Goal: Task Accomplishment & Management: Complete application form

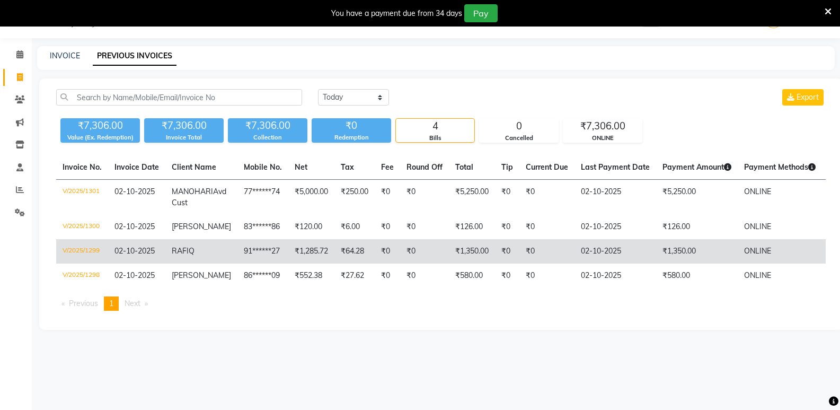
click at [347, 253] on td "₹64.28" at bounding box center [355, 251] width 40 height 24
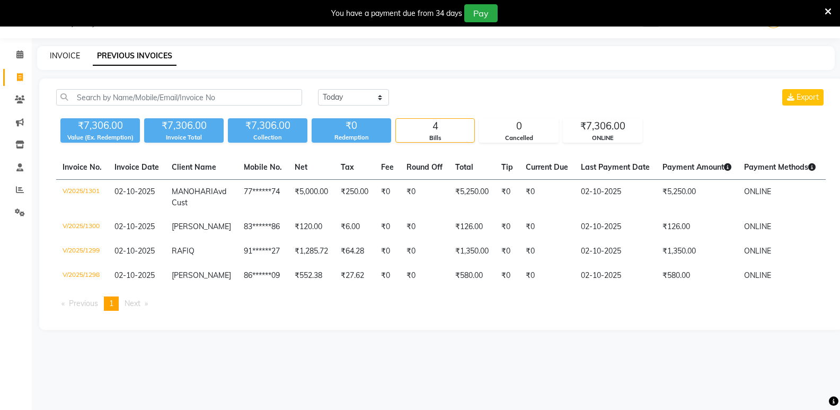
click at [56, 57] on link "INVOICE" at bounding box center [65, 56] width 30 height 10
select select "service"
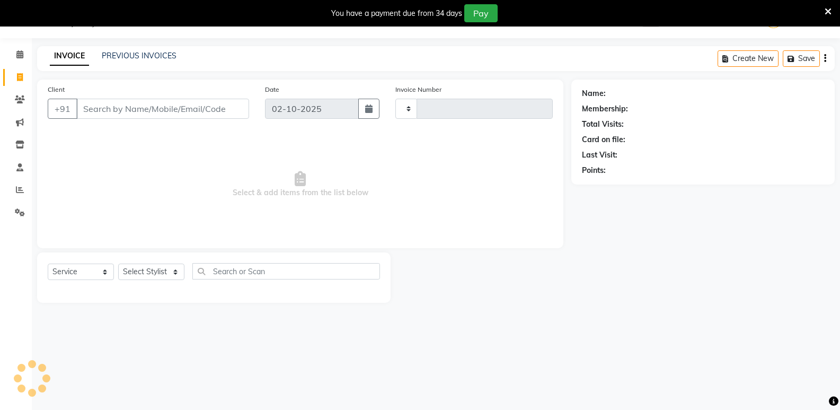
type input "1302"
select select "4611"
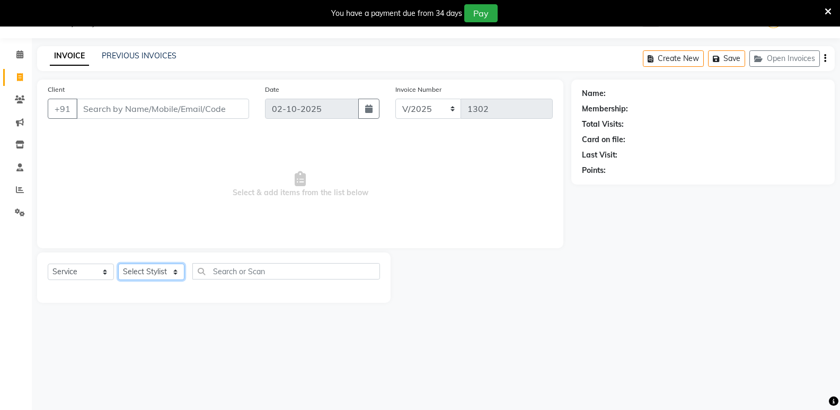
click at [130, 271] on select "Select Stylist ADMIN Ashwini ASWANI DIVYA Kanna keerthana Manager MONICA PRIYA …" at bounding box center [151, 271] width 66 height 16
select select "44177"
click at [118, 263] on select "Select Stylist ADMIN Ashwini ASWANI DIVYA Kanna keerthana Manager MONICA PRIYA …" at bounding box center [151, 271] width 66 height 16
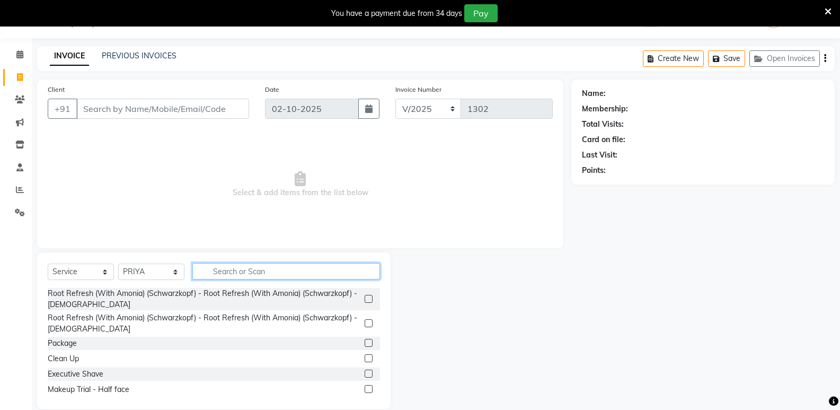
click at [236, 266] on input "text" at bounding box center [286, 271] width 188 height 16
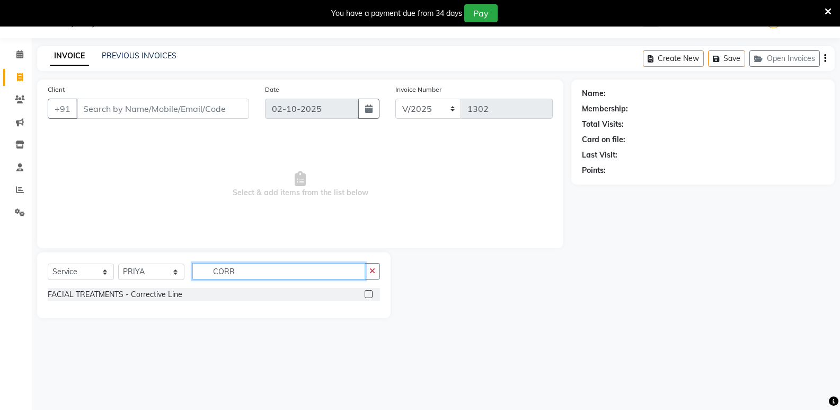
type input "CORR"
click at [370, 292] on label at bounding box center [369, 294] width 8 height 8
click at [370, 292] on input "checkbox" at bounding box center [368, 294] width 7 height 7
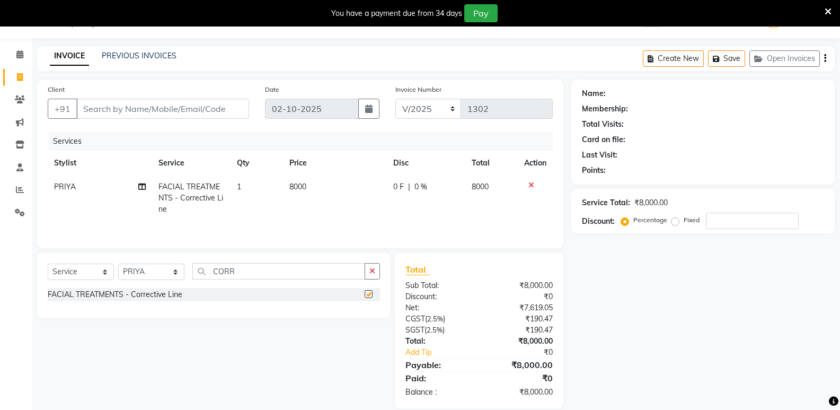
checkbox input "false"
click at [264, 274] on input "CORR" at bounding box center [278, 271] width 173 height 16
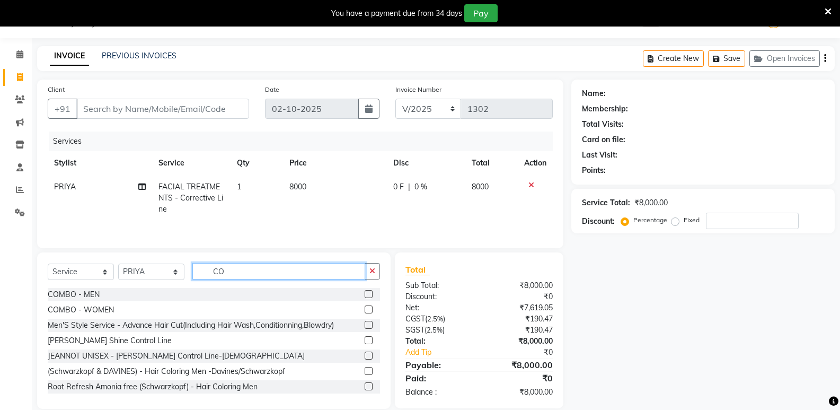
type input "C"
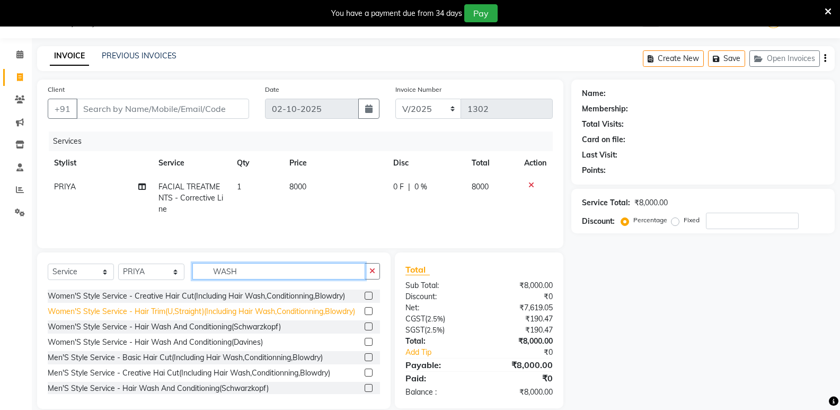
scroll to position [96, 0]
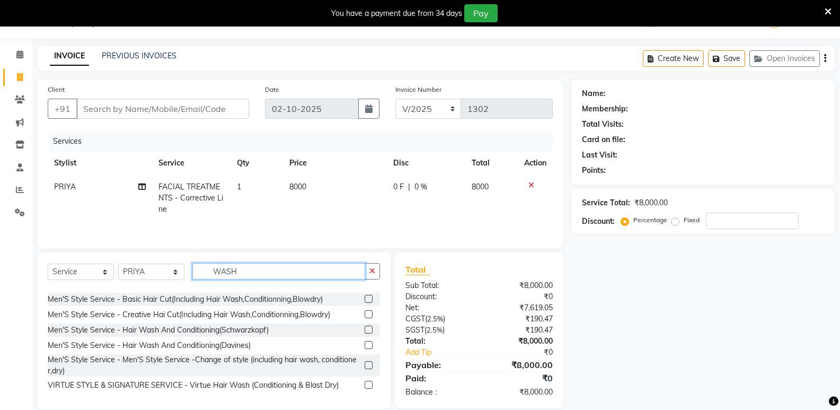
type input "WASH"
click at [365, 345] on label at bounding box center [369, 345] width 8 height 8
click at [365, 345] on input "checkbox" at bounding box center [368, 345] width 7 height 7
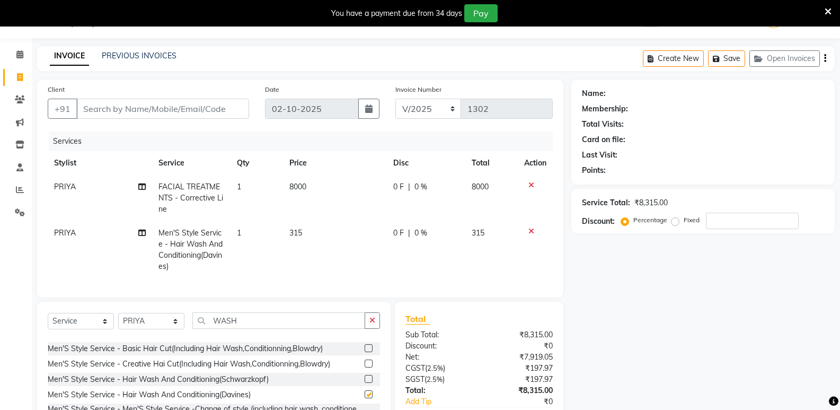
checkbox input "false"
click at [318, 224] on td "315" at bounding box center [335, 249] width 104 height 57
select select "44177"
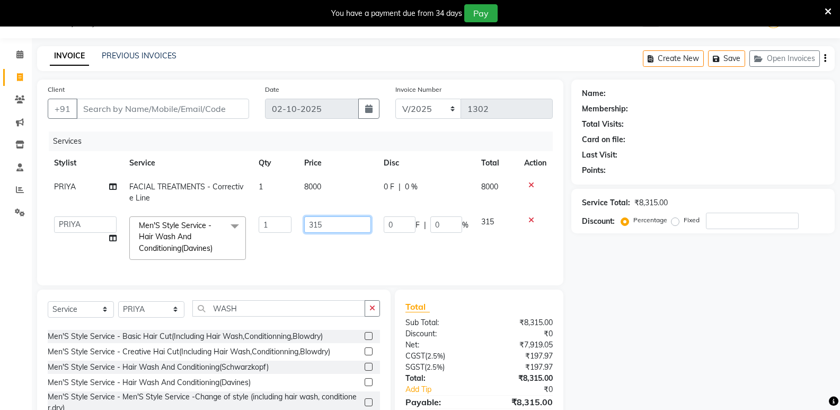
click at [334, 227] on input "315" at bounding box center [337, 224] width 66 height 16
type input "3"
type input "1000"
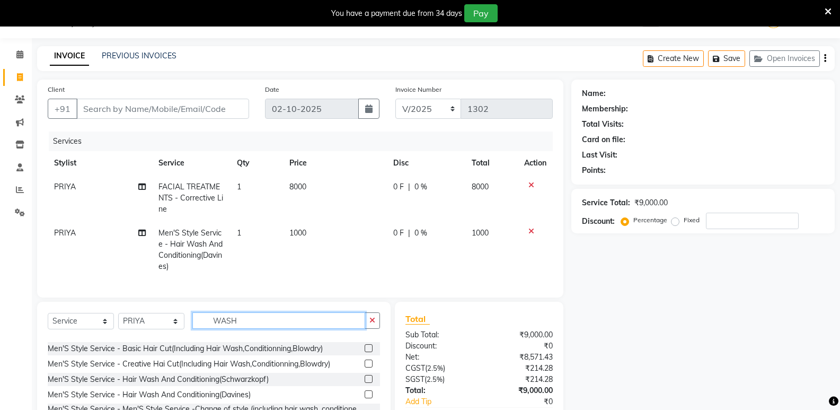
click at [269, 324] on input "WASH" at bounding box center [278, 320] width 173 height 16
type input "W"
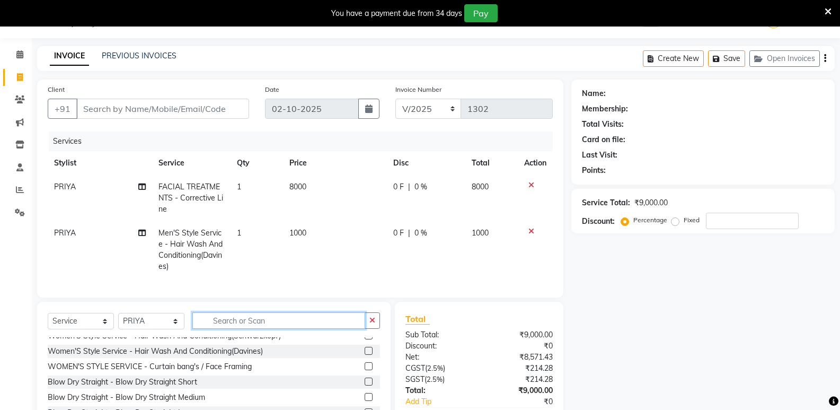
scroll to position [681, 0]
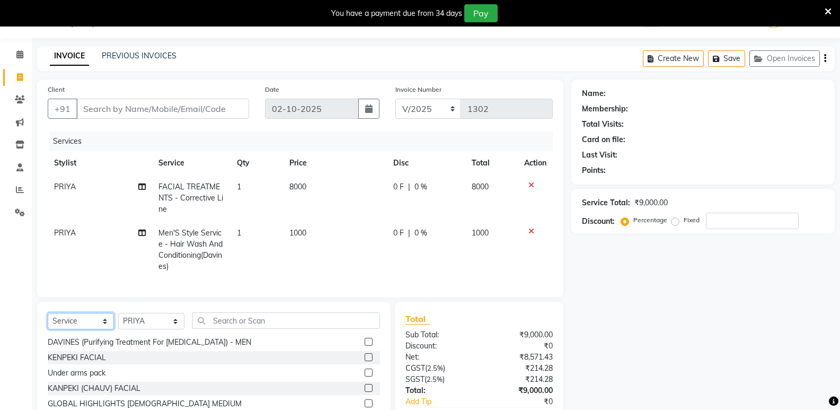
click at [82, 328] on select "Select Service Product Membership Package Voucher Prepaid Gift Card" at bounding box center [81, 321] width 66 height 16
select select "product"
click at [48, 321] on select "Select Service Product Membership Package Voucher Prepaid Gift Card" at bounding box center [81, 321] width 66 height 16
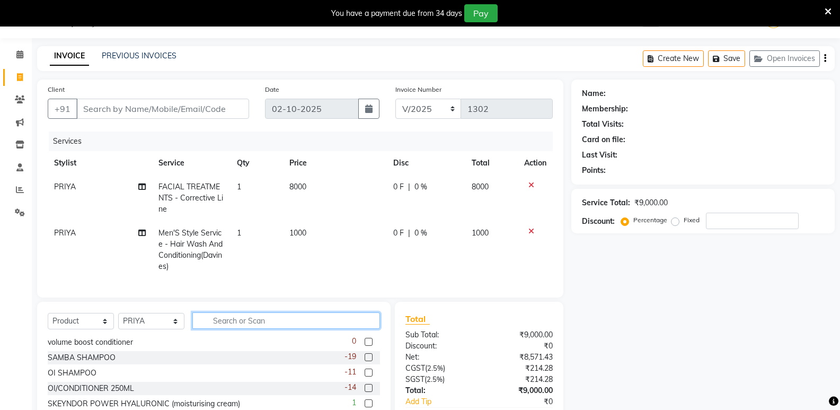
click at [219, 322] on input "text" at bounding box center [286, 320] width 188 height 16
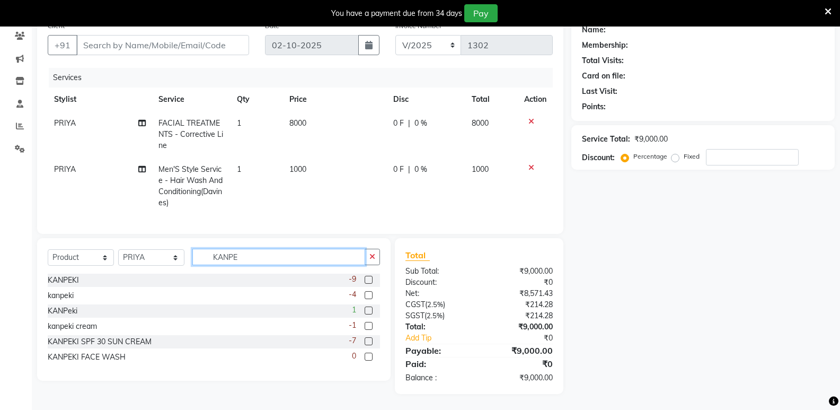
scroll to position [98, 0]
type input "KANPE"
click at [369, 341] on label at bounding box center [369, 341] width 8 height 8
click at [369, 341] on input "checkbox" at bounding box center [368, 341] width 7 height 7
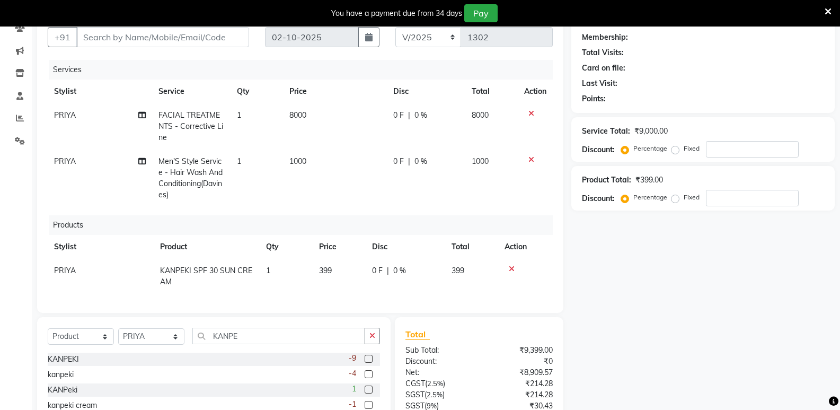
checkbox input "false"
click at [337, 269] on td "399" at bounding box center [339, 276] width 53 height 35
select select "44177"
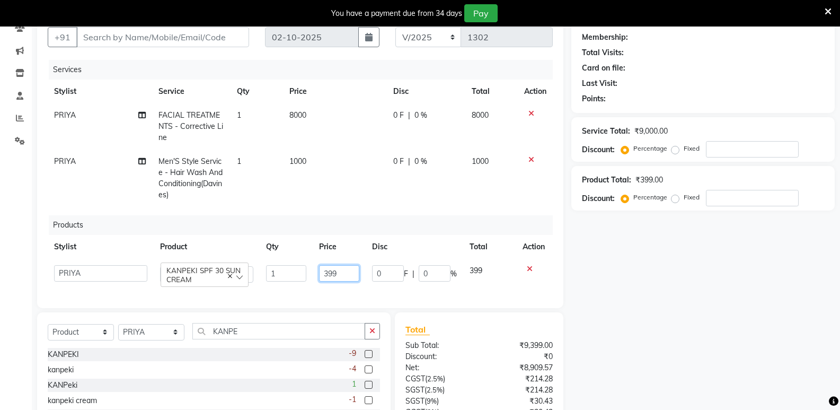
click at [347, 268] on input "399" at bounding box center [339, 273] width 40 height 16
type input "3"
type input "5"
type input "440"
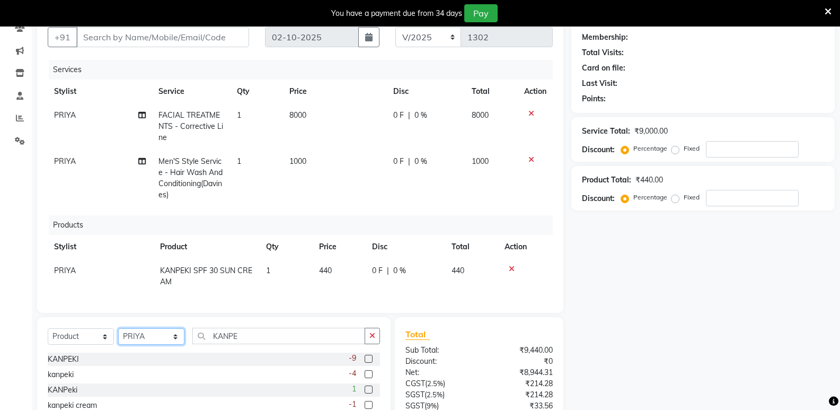
click at [143, 339] on select "Select Stylist ADMIN Ashwini ASWANI DIVYA Kanna keerthana Manager MONICA PRIYA …" at bounding box center [151, 336] width 66 height 16
select select "92936"
click at [118, 336] on select "Select Stylist ADMIN Ashwini ASWANI DIVYA Kanna keerthana Manager MONICA PRIYA …" at bounding box center [151, 336] width 66 height 16
click at [250, 344] on input "KANPE" at bounding box center [278, 336] width 173 height 16
type input "K"
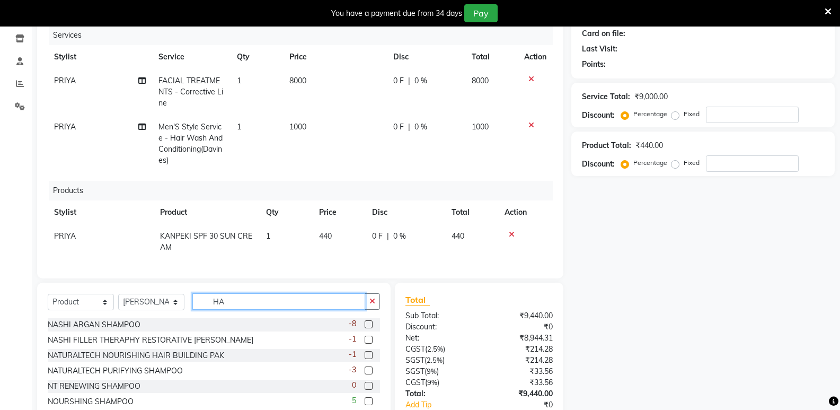
scroll to position [151, 0]
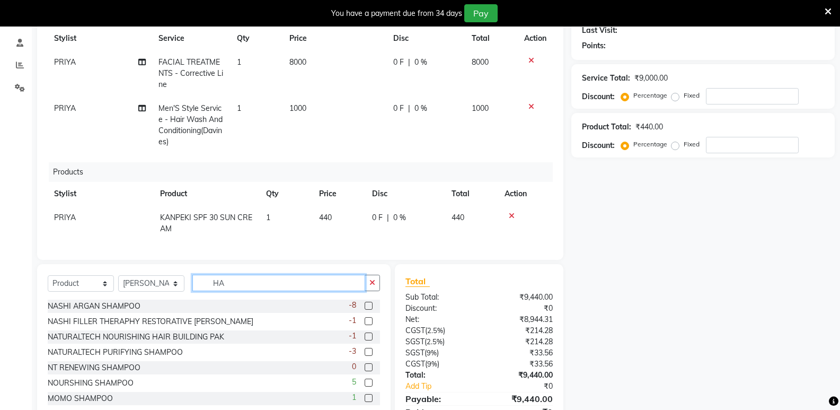
type input "HA"
drag, startPoint x: 51, startPoint y: 293, endPoint x: 61, endPoint y: 293, distance: 10.1
click at [51, 292] on select "Select Service Product Membership Package Voucher Prepaid Gift Card" at bounding box center [81, 283] width 66 height 16
select select "service"
click at [48, 283] on select "Select Service Product Membership Package Voucher Prepaid Gift Card" at bounding box center [81, 283] width 66 height 16
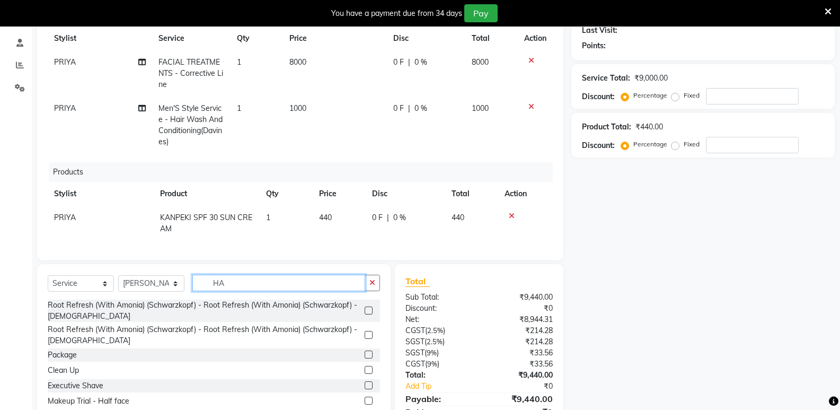
click at [259, 291] on input "HA" at bounding box center [278, 283] width 173 height 16
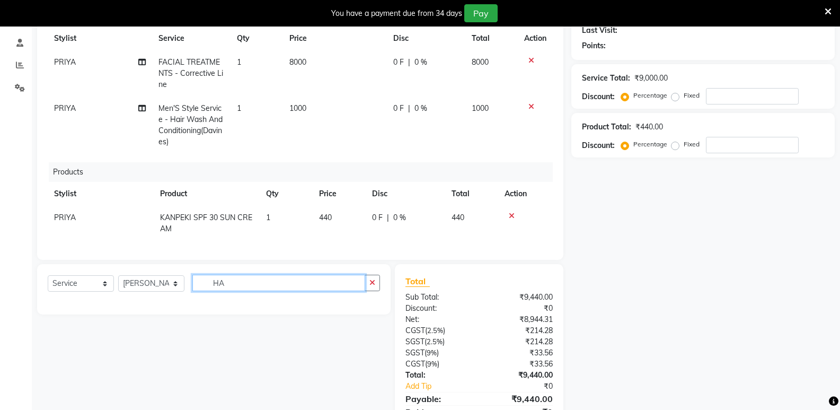
type input "H"
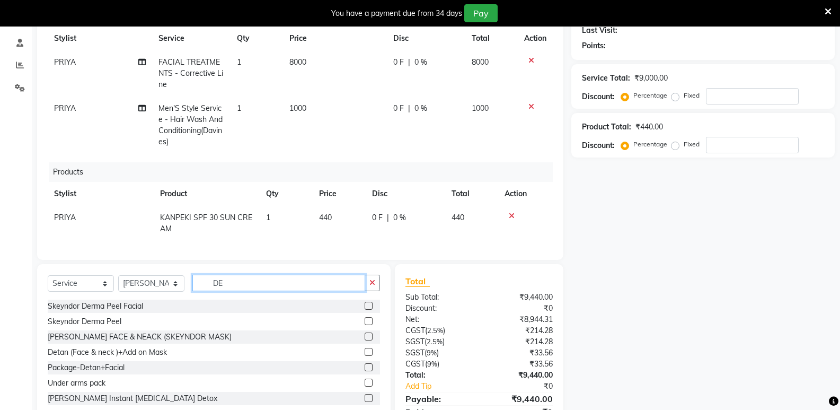
type input "D"
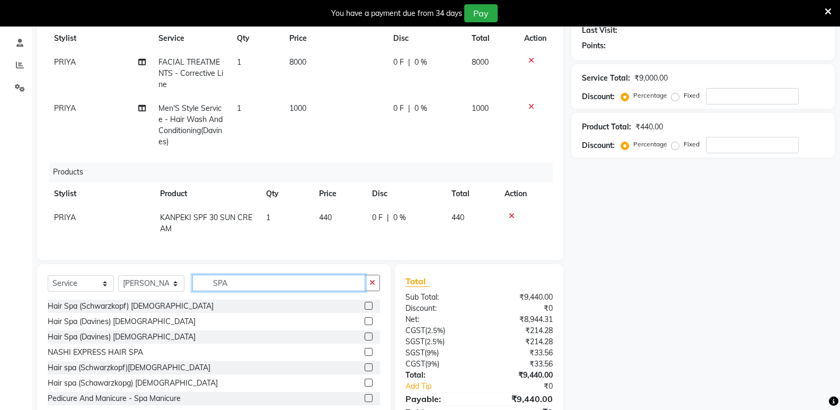
type input "SPA"
click at [365, 325] on label at bounding box center [369, 321] width 8 height 8
click at [365, 325] on input "checkbox" at bounding box center [368, 321] width 7 height 7
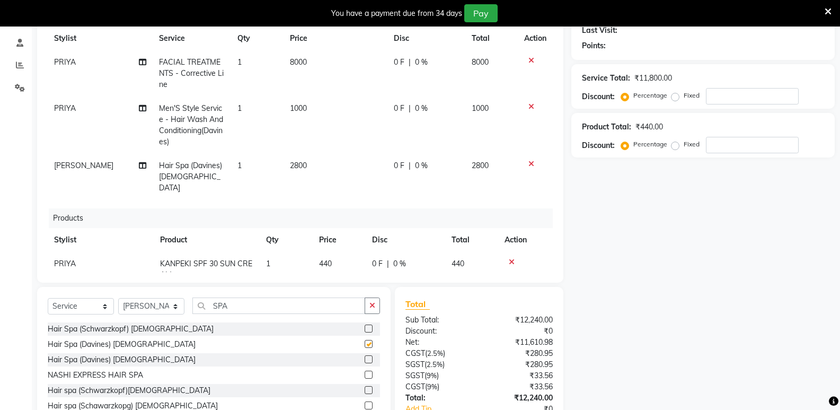
checkbox input "false"
click at [321, 168] on td "2800" at bounding box center [336, 177] width 104 height 46
select select "92936"
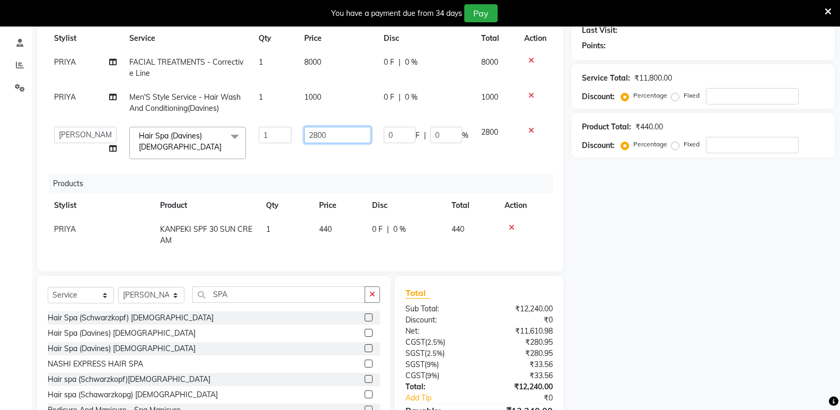
click at [340, 141] on input "2800" at bounding box center [337, 135] width 66 height 16
type input "2"
type input "3000"
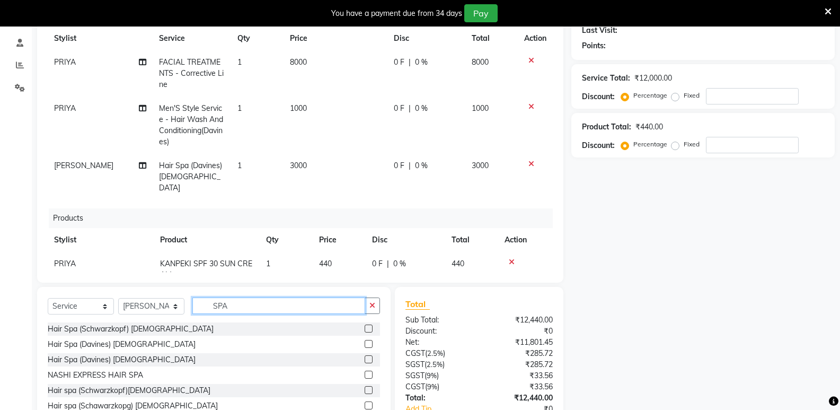
click at [274, 310] on input "SPA" at bounding box center [278, 305] width 173 height 16
type input "S"
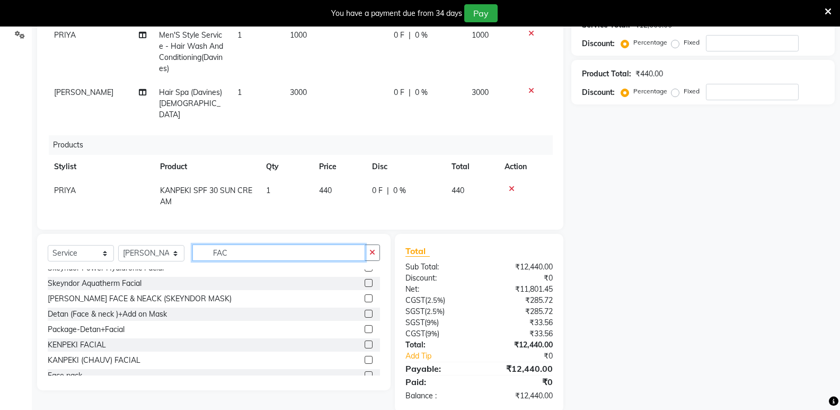
scroll to position [64, 0]
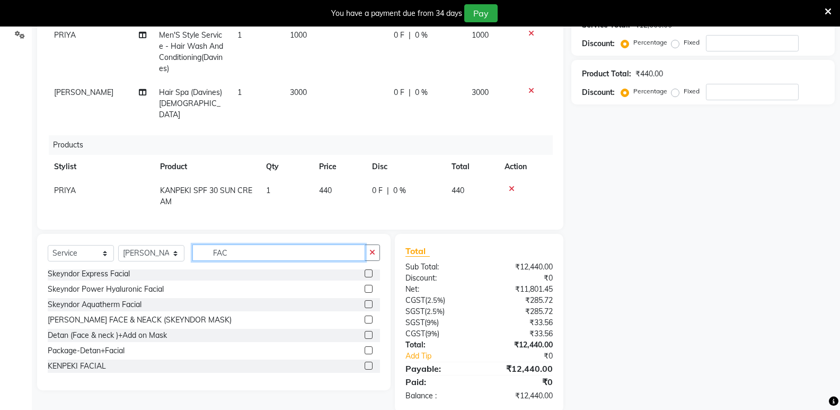
click at [288, 246] on input "FAC" at bounding box center [278, 252] width 173 height 16
type input "FAC"
click at [365, 289] on label at bounding box center [369, 289] width 8 height 8
click at [365, 289] on input "checkbox" at bounding box center [368, 289] width 7 height 7
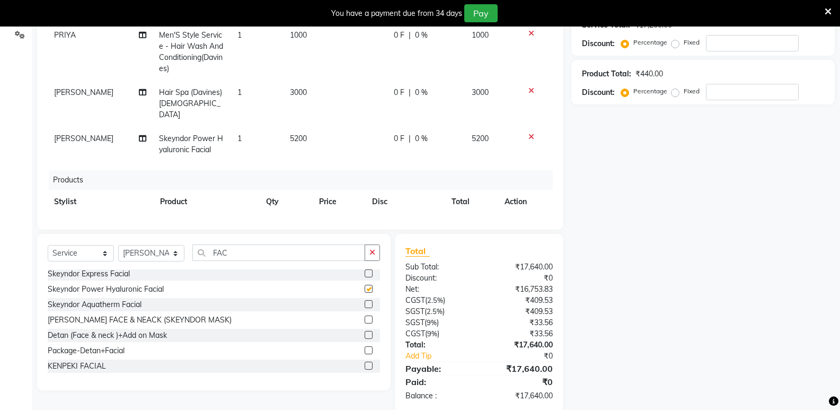
checkbox input "false"
click at [310, 128] on td "5200" at bounding box center [336, 144] width 104 height 35
select select "92936"
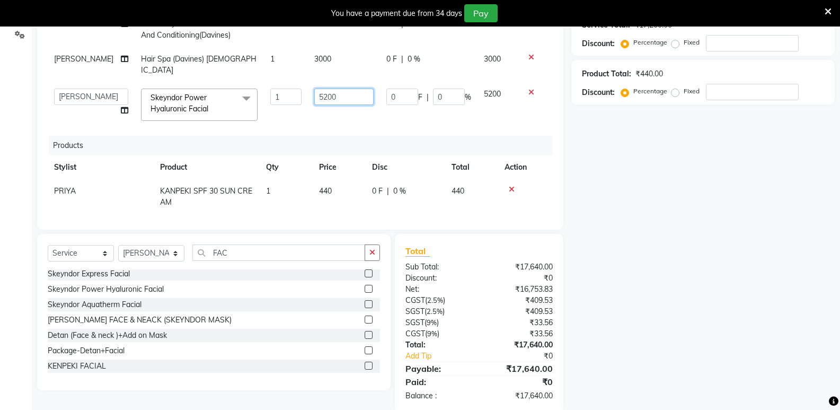
click at [336, 89] on input "5200" at bounding box center [343, 97] width 59 height 16
type input "5"
type input "5200"
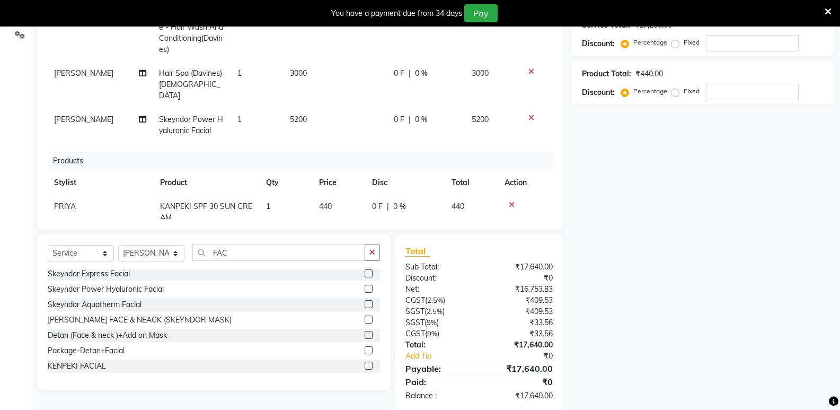
scroll to position [55, 0]
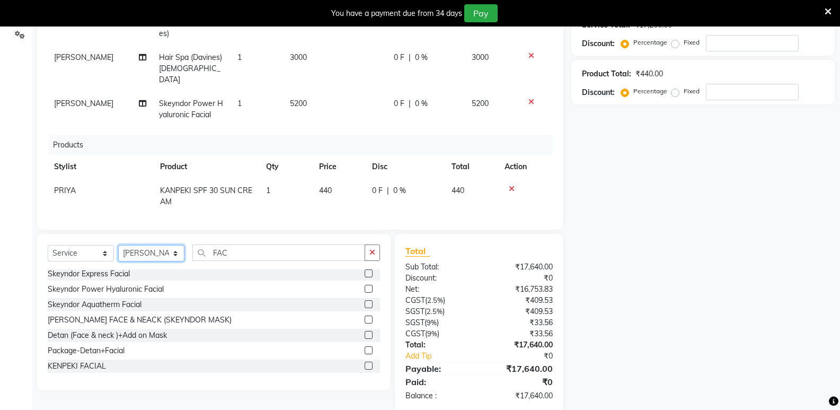
click at [146, 257] on select "Select Stylist ADMIN Ashwini ASWANI DIVYA Kanna keerthana Manager MONICA PRIYA …" at bounding box center [151, 253] width 66 height 16
select select "64178"
click at [118, 245] on select "Select Stylist ADMIN Ashwini ASWANI DIVYA Kanna keerthana Manager MONICA PRIYA …" at bounding box center [151, 253] width 66 height 16
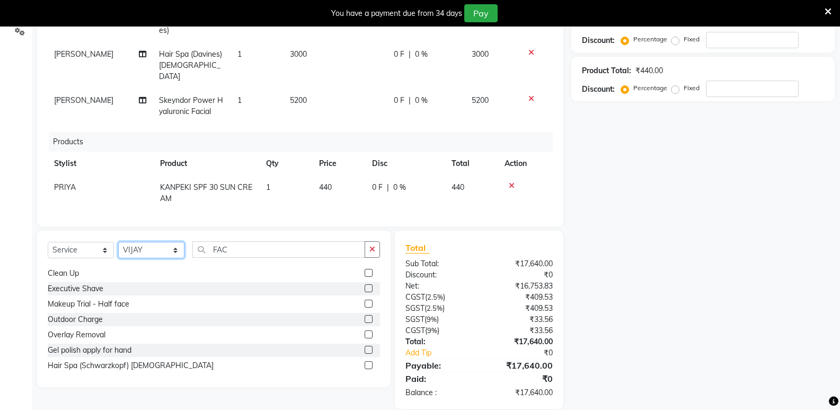
scroll to position [222, 0]
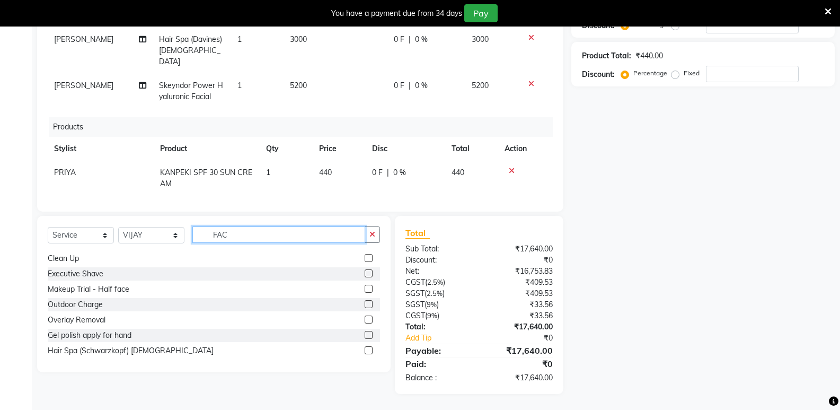
click at [274, 231] on input "FAC" at bounding box center [278, 234] width 173 height 16
type input "F"
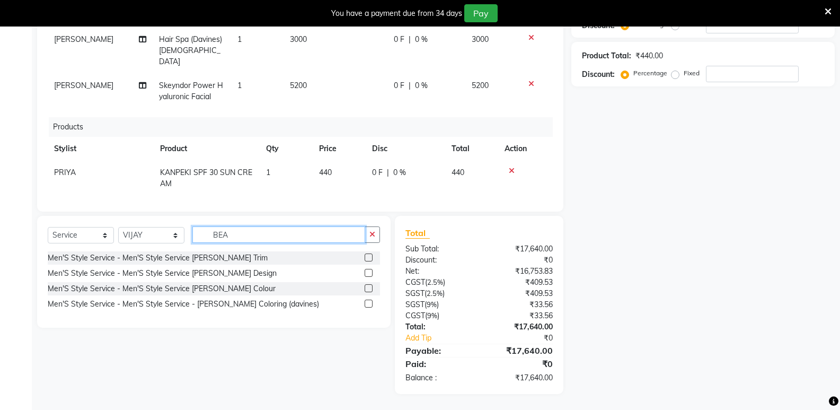
scroll to position [0, 0]
type input "BEA"
click at [365, 274] on label at bounding box center [369, 273] width 8 height 8
click at [365, 274] on input "checkbox" at bounding box center [368, 273] width 7 height 7
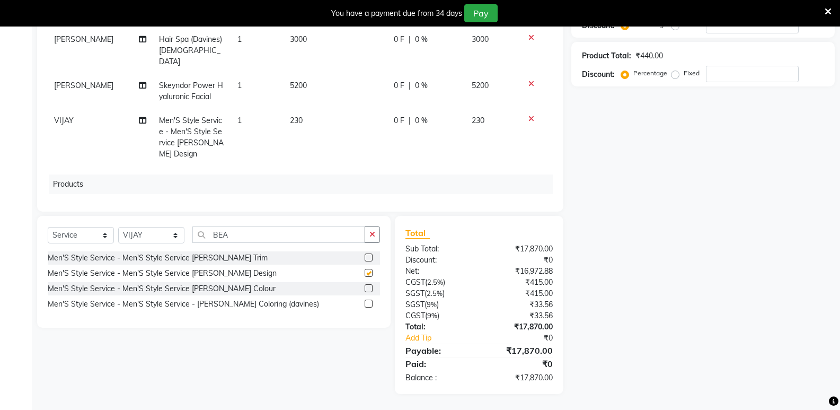
checkbox input "false"
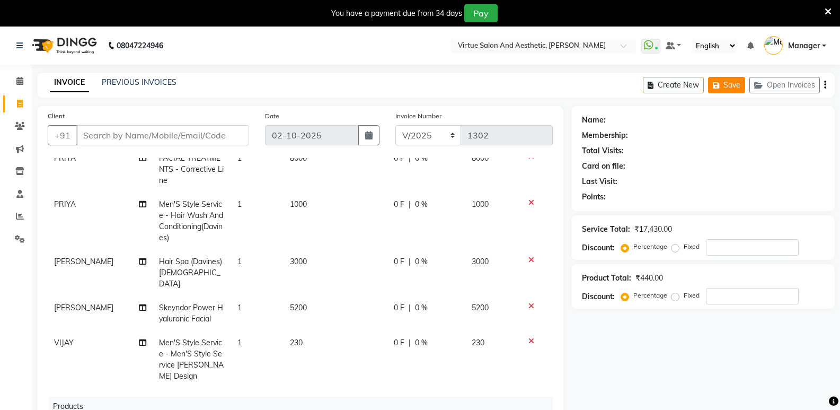
click at [731, 86] on button "Save" at bounding box center [726, 85] width 37 height 16
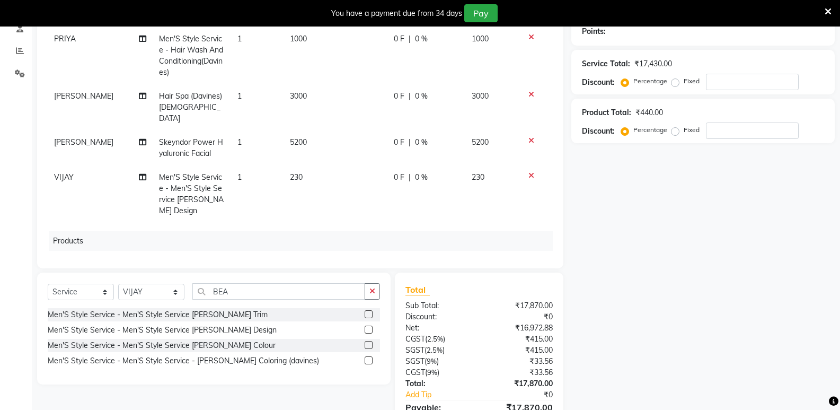
scroll to position [222, 0]
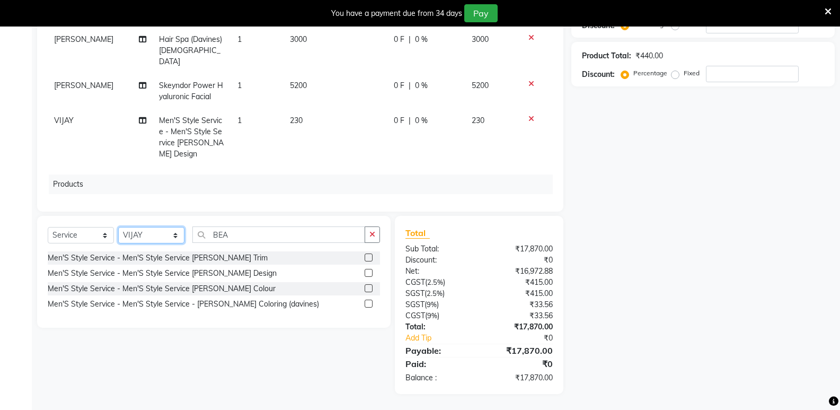
click at [156, 240] on select "Select Stylist ADMIN Ashwini ASWANI DIVYA Kanna keerthana Manager MONICA PRIYA …" at bounding box center [151, 235] width 66 height 16
select select "92936"
click at [118, 227] on select "Select Stylist ADMIN Ashwini ASWANI DIVYA Kanna keerthana Manager MONICA PRIYA …" at bounding box center [151, 235] width 66 height 16
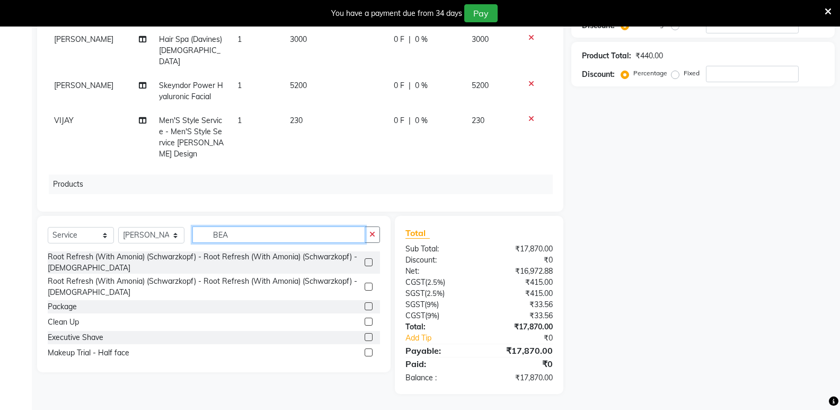
click at [243, 234] on input "BEA" at bounding box center [278, 234] width 173 height 16
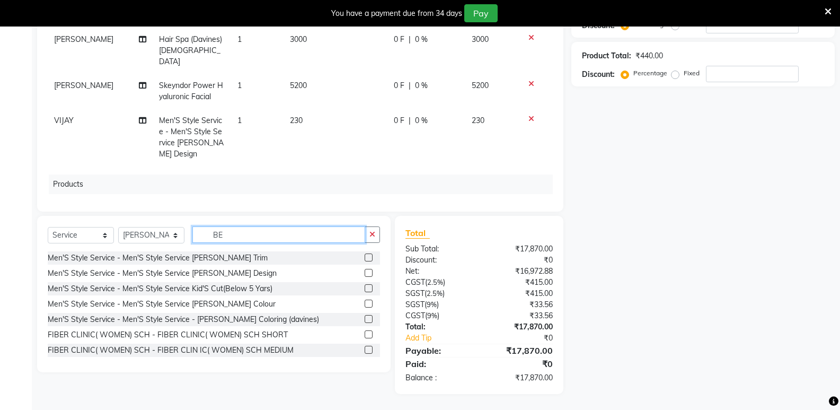
type input "B"
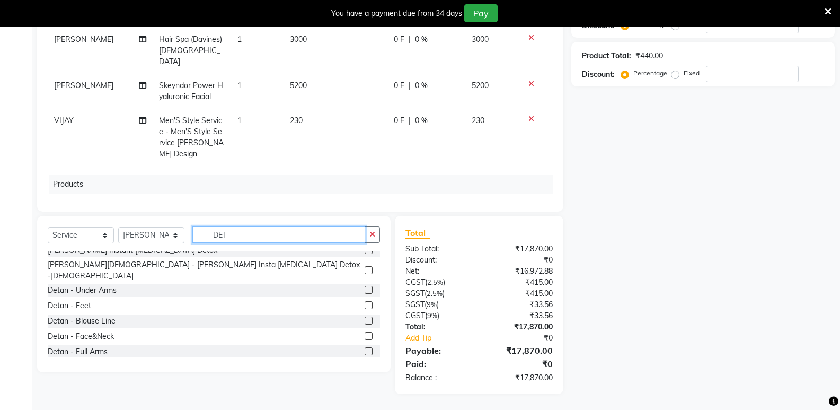
scroll to position [12, 0]
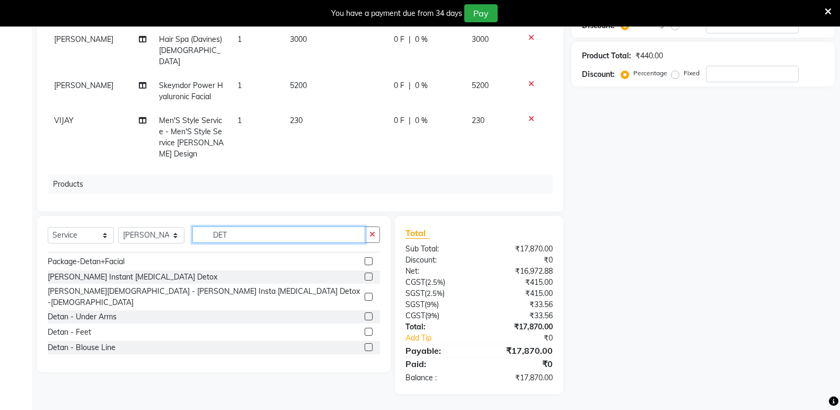
type input "DET"
click at [365, 358] on label at bounding box center [369, 362] width 8 height 8
click at [365, 359] on input "checkbox" at bounding box center [368, 362] width 7 height 7
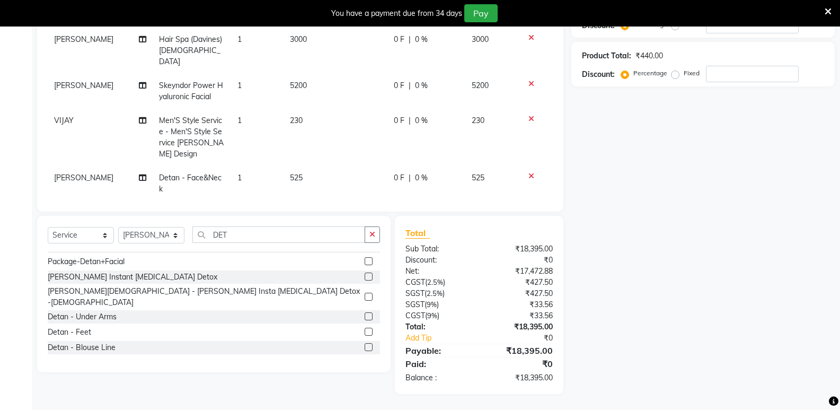
checkbox input "false"
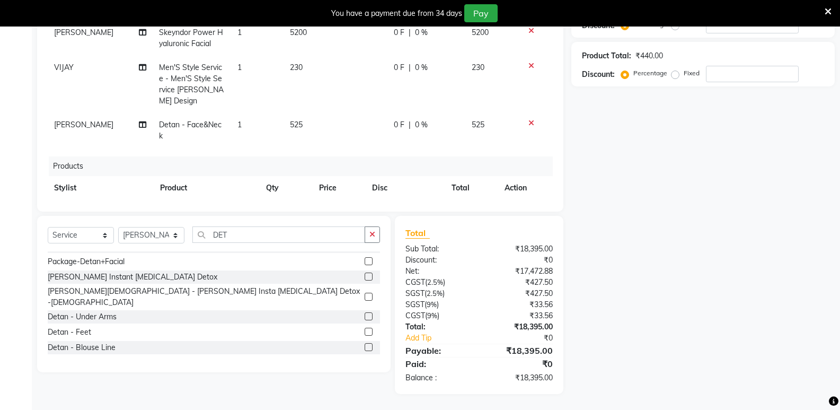
click at [318, 113] on td "525" at bounding box center [336, 130] width 104 height 35
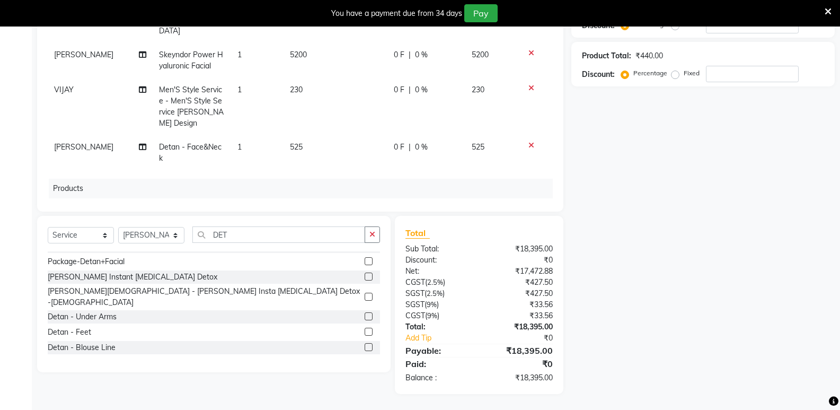
select select "92936"
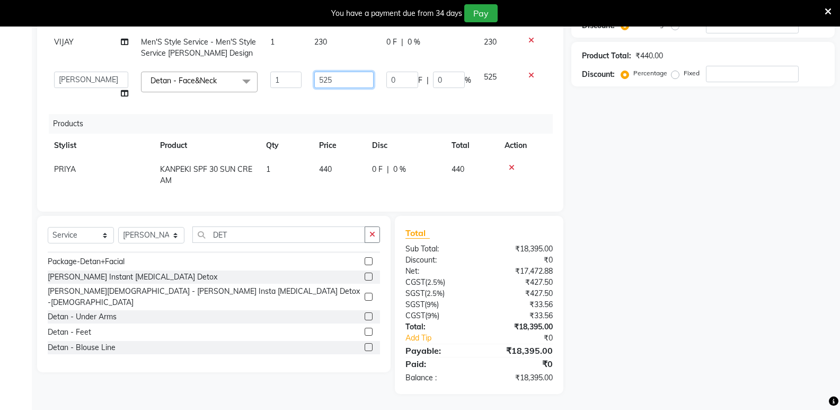
click at [332, 76] on input "525" at bounding box center [343, 80] width 59 height 16
type input "5"
type input "800"
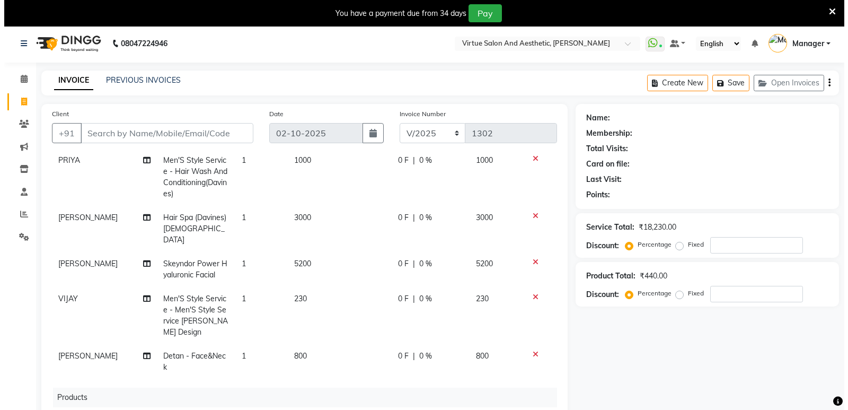
scroll to position [0, 0]
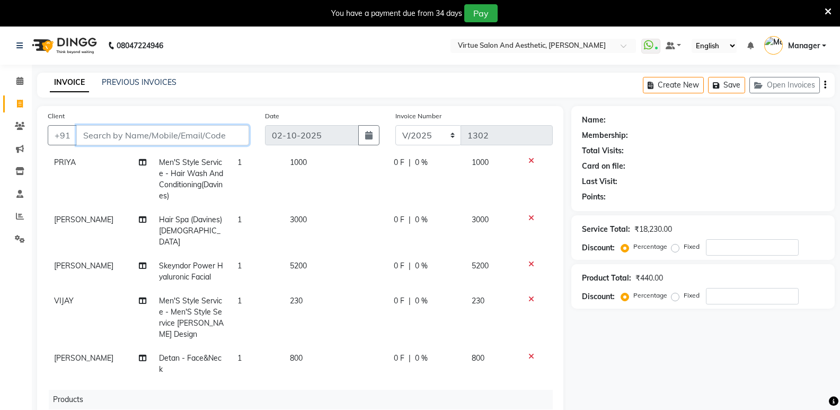
click at [111, 138] on input "Client" at bounding box center [162, 135] width 173 height 20
type input "8"
type input "0"
type input "8778409320"
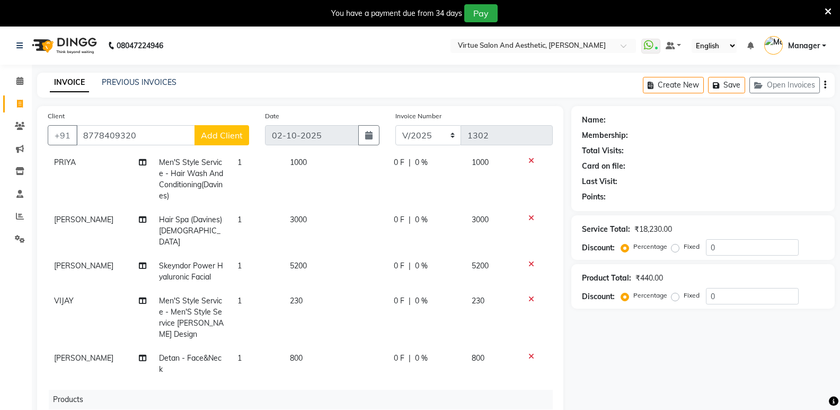
click at [215, 133] on span "Add Client" at bounding box center [222, 135] width 42 height 11
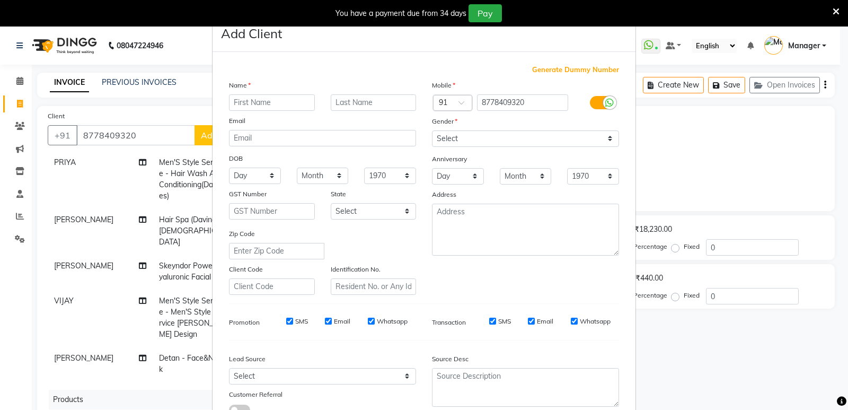
click at [256, 102] on input "text" at bounding box center [272, 102] width 86 height 16
type input "HANNA"
click at [470, 136] on select "Select Male Female Other Prefer Not To Say" at bounding box center [525, 138] width 187 height 16
select select "female"
click at [432, 130] on select "Select Male Female Other Prefer Not To Say" at bounding box center [525, 138] width 187 height 16
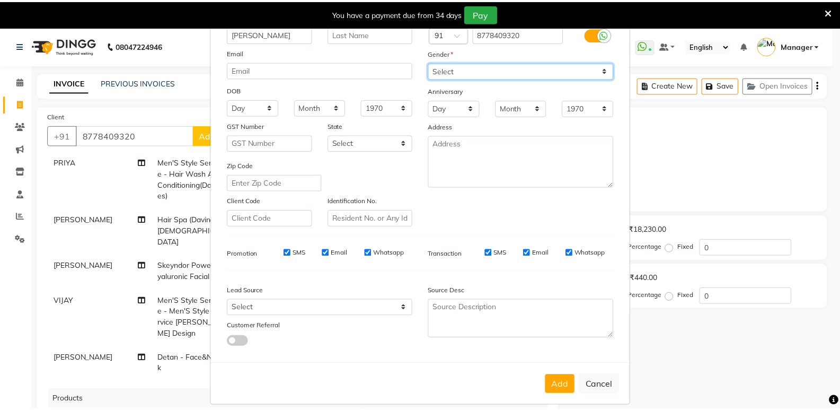
scroll to position [80, 0]
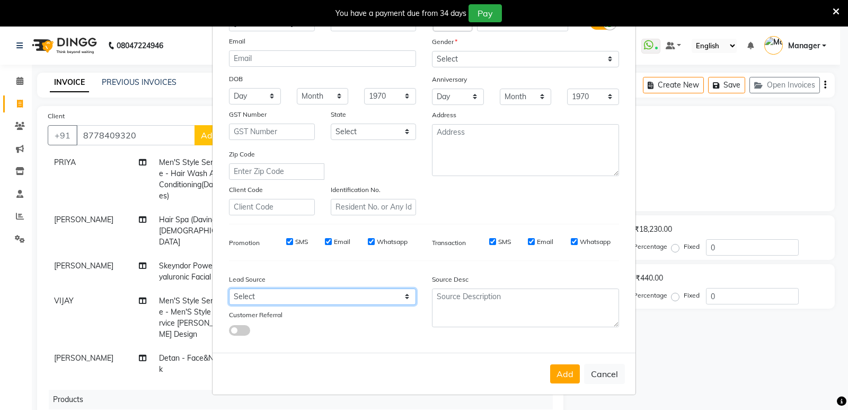
click at [330, 302] on select "Select Walk-in Referral Internet Friend Word of Mouth Advertisement Facebook Ju…" at bounding box center [322, 296] width 187 height 16
select select "31236"
click at [229, 288] on select "Select Walk-in Referral Internet Friend Word of Mouth Advertisement Facebook Ju…" at bounding box center [322, 296] width 187 height 16
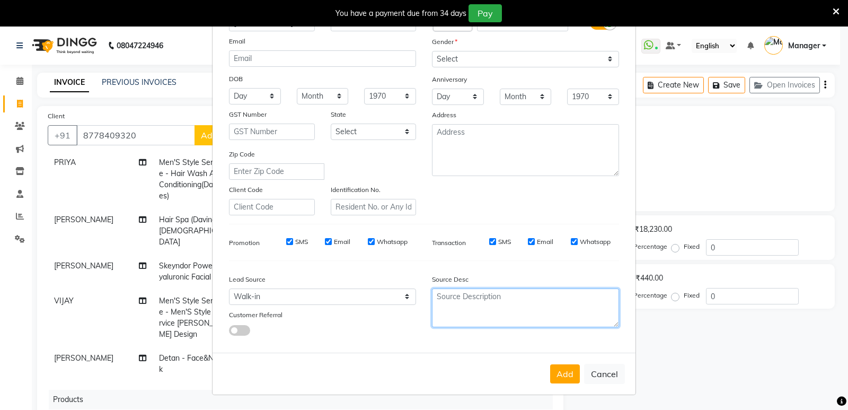
click at [448, 288] on textarea at bounding box center [525, 307] width 187 height 39
type textarea "NEW"
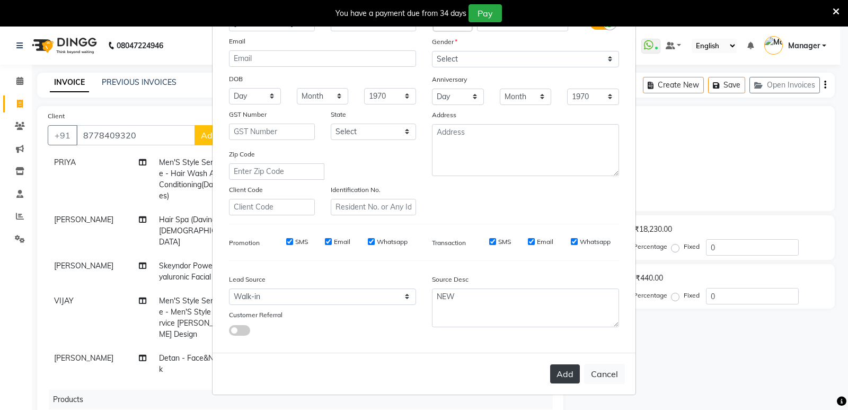
click at [557, 374] on button "Add" at bounding box center [565, 373] width 30 height 19
type input "87******20"
select select
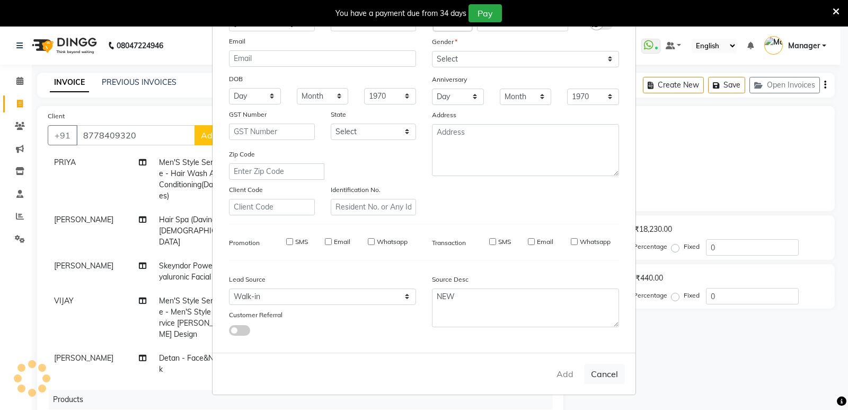
select select
checkbox input "false"
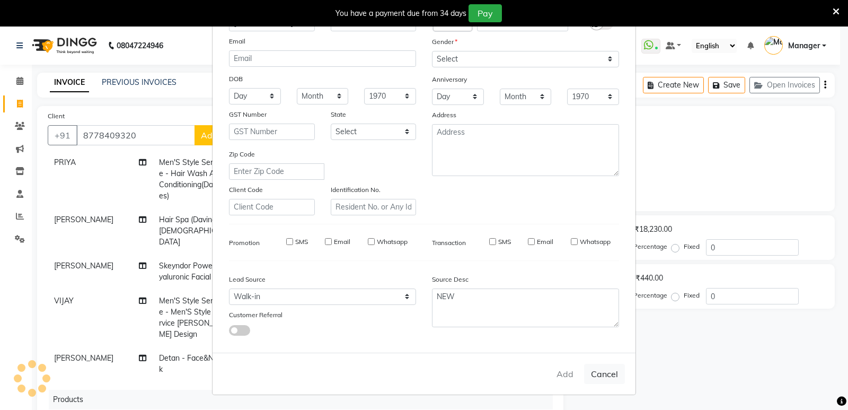
checkbox input "false"
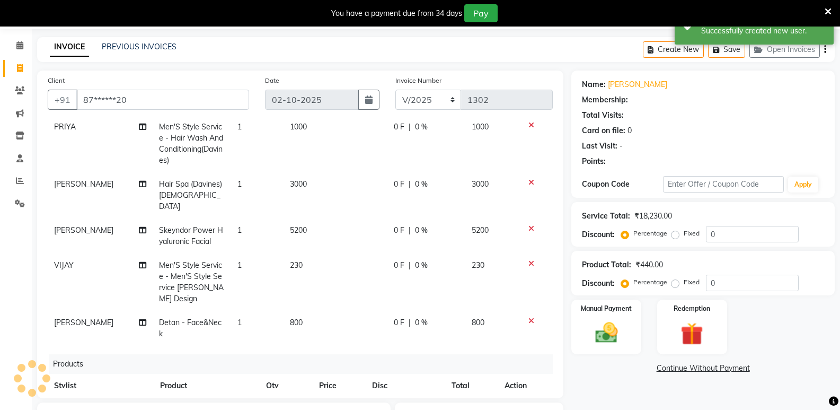
scroll to position [53, 0]
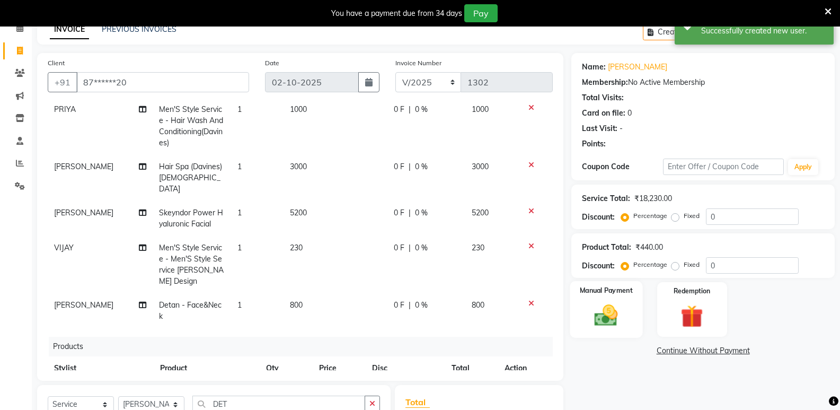
click at [612, 303] on img at bounding box center [606, 315] width 38 height 27
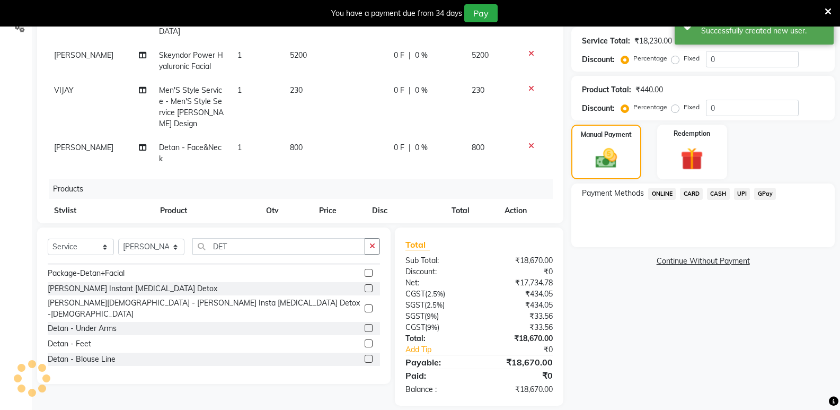
scroll to position [212, 0]
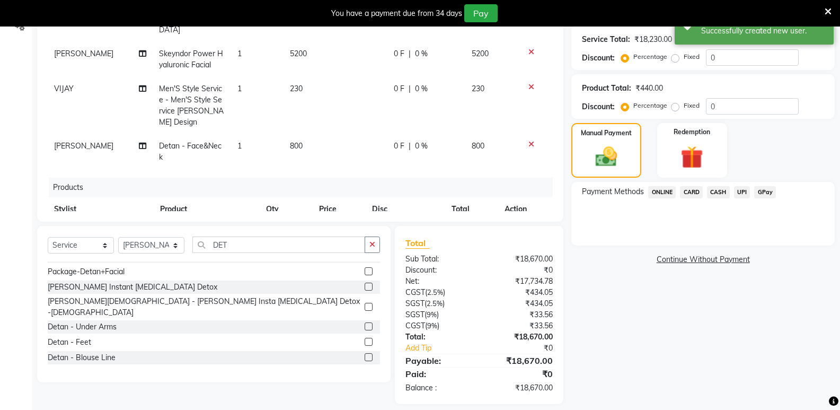
click at [663, 190] on span "ONLINE" at bounding box center [662, 192] width 28 height 12
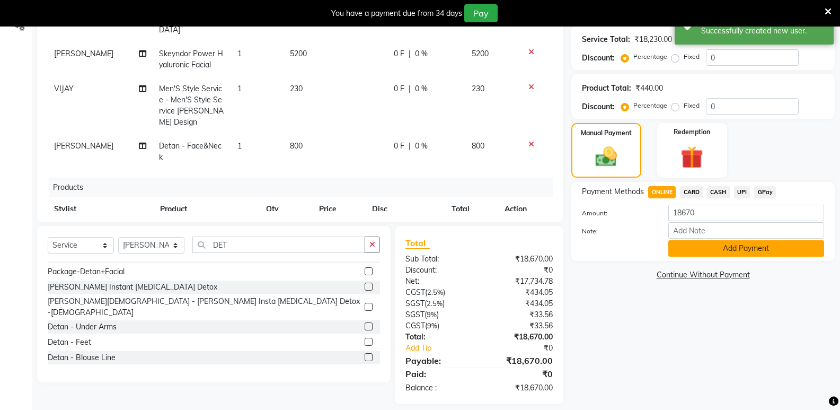
click at [698, 248] on button "Add Payment" at bounding box center [746, 248] width 156 height 16
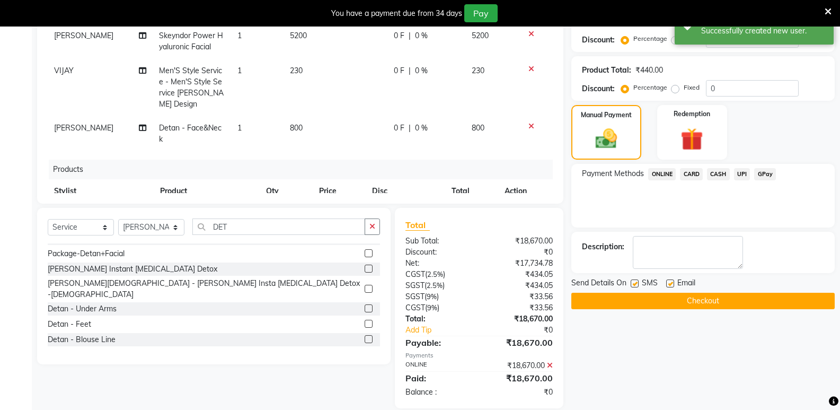
scroll to position [244, 0]
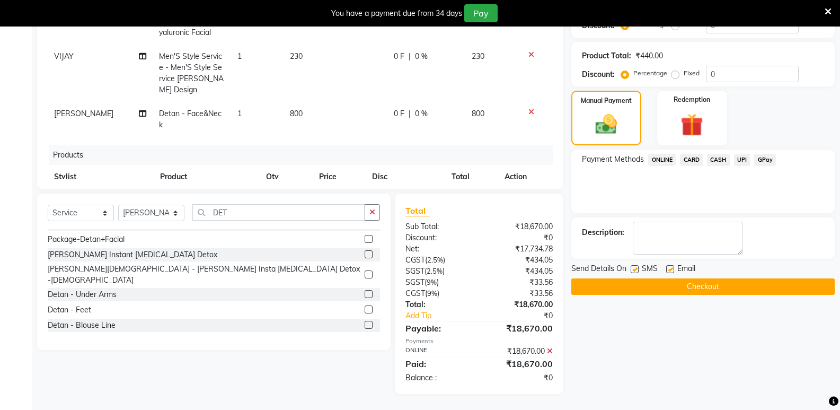
click at [586, 288] on button "Checkout" at bounding box center [702, 286] width 263 height 16
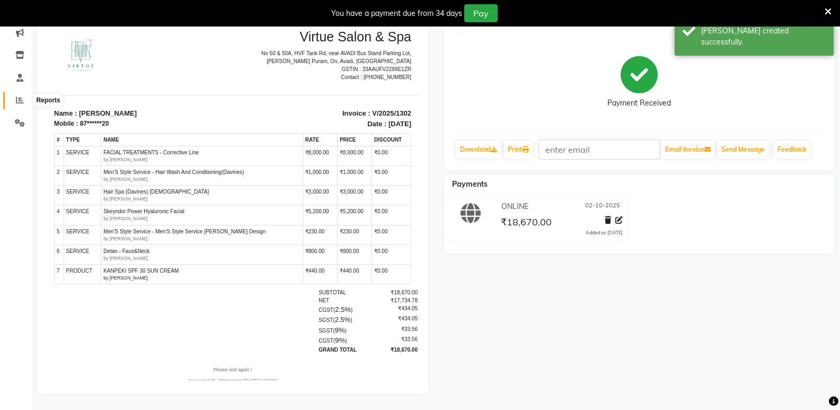
click at [19, 96] on icon at bounding box center [20, 100] width 8 height 8
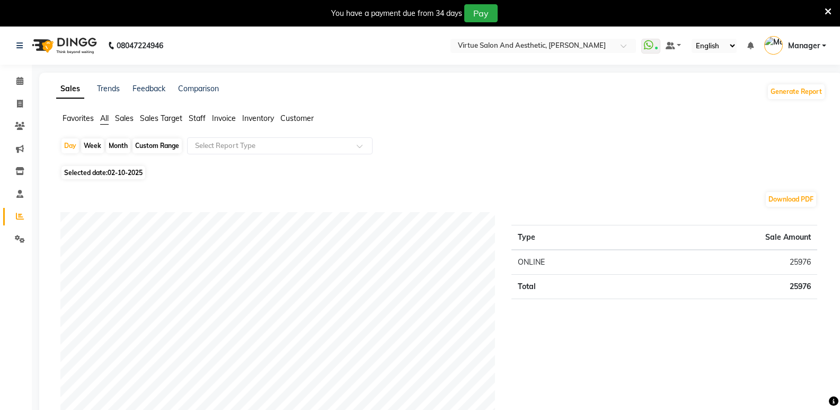
click at [198, 119] on span "Staff" at bounding box center [197, 118] width 17 height 10
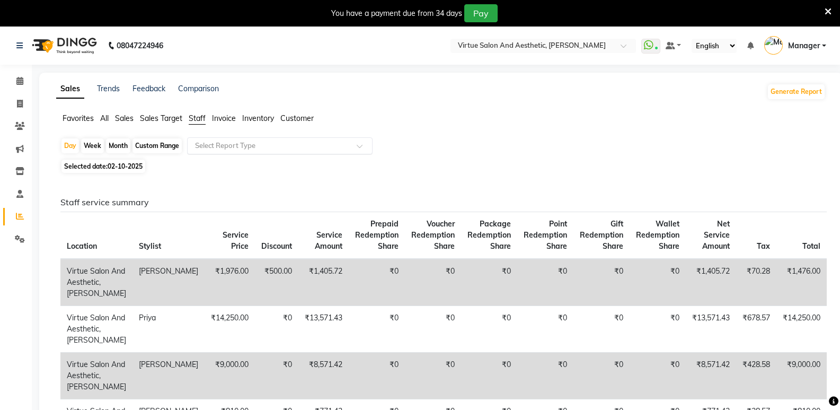
click at [232, 145] on input "text" at bounding box center [269, 145] width 153 height 11
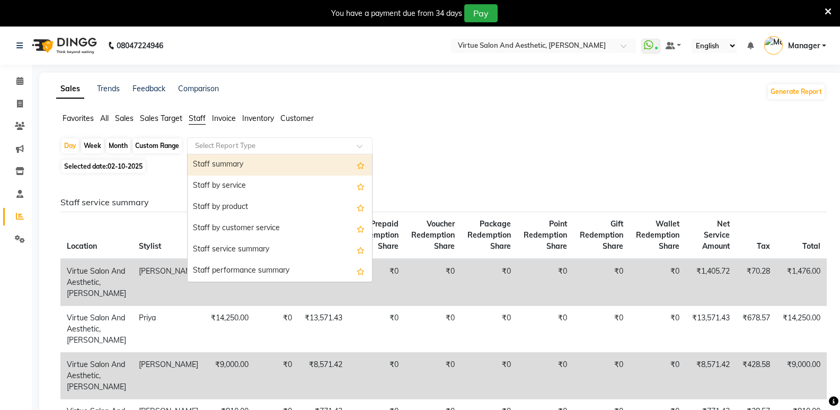
click at [240, 166] on div "Staff summary" at bounding box center [280, 164] width 184 height 21
select select "full_report"
select select "csv"
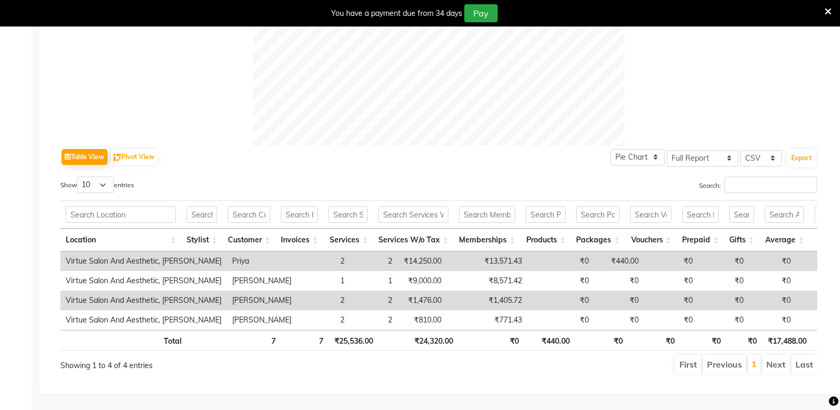
scroll to position [438, 0]
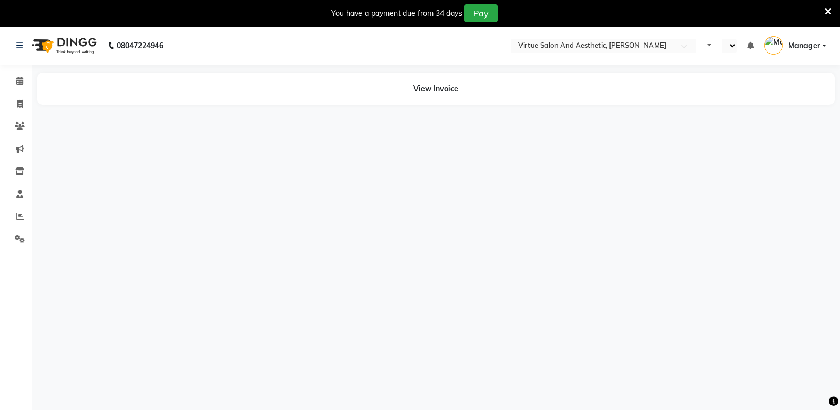
select select "en"
